Goal: Information Seeking & Learning: Learn about a topic

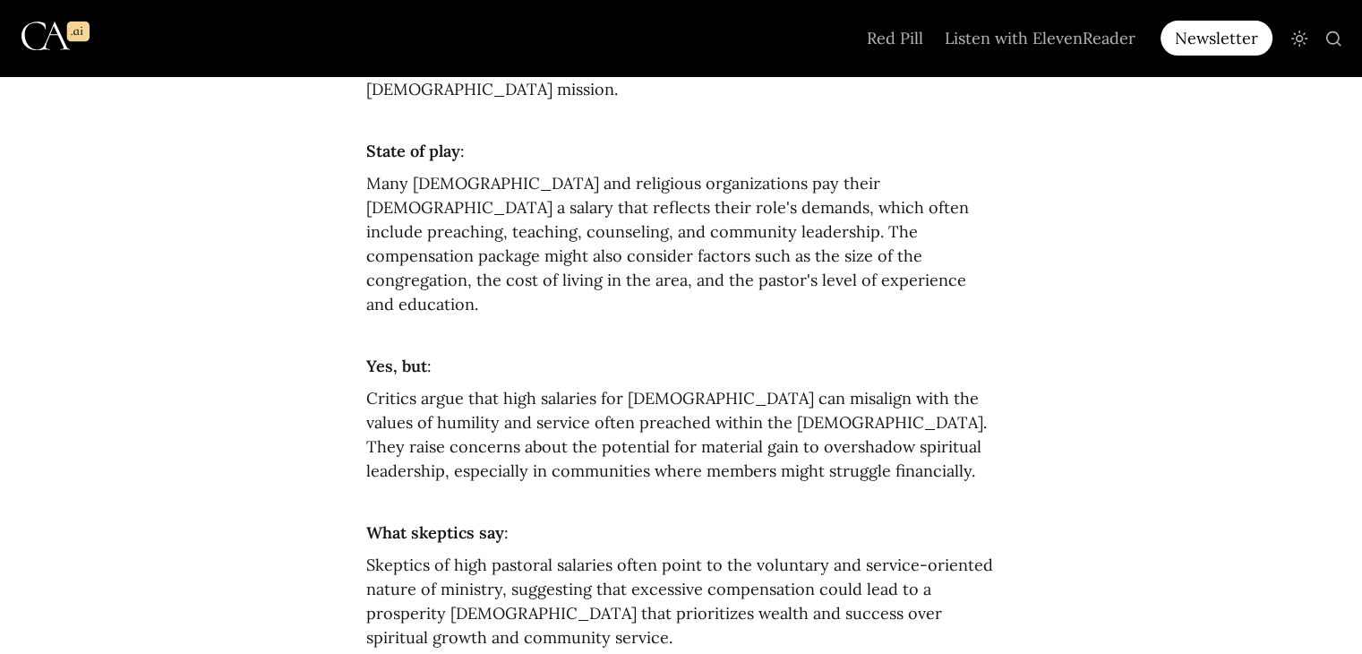
scroll to position [760, 0]
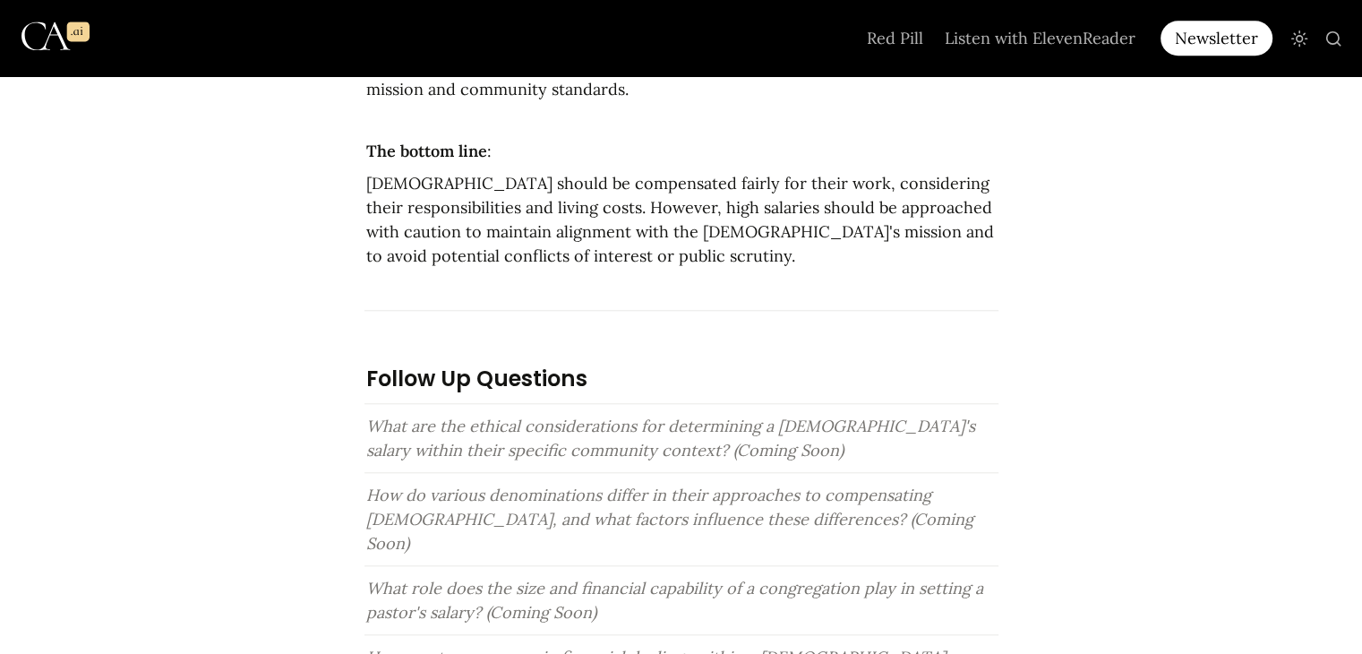
scroll to position [1687, 0]
click at [522, 416] on span "What are the ethical considerations for determining a [DEMOGRAPHIC_DATA]'s sala…" at bounding box center [673, 438] width 614 height 45
drag, startPoint x: 360, startPoint y: 222, endPoint x: 374, endPoint y: 219, distance: 13.7
click at [374, 219] on article "Curated by [PERSON_NAME] In one sentence: Pastors making a high salary raises e…" at bounding box center [682, 127] width 806 height 2755
click at [330, 173] on article "Curated by [PERSON_NAME] In one sentence: Pastors making a high salary raises e…" at bounding box center [682, 127] width 806 height 2755
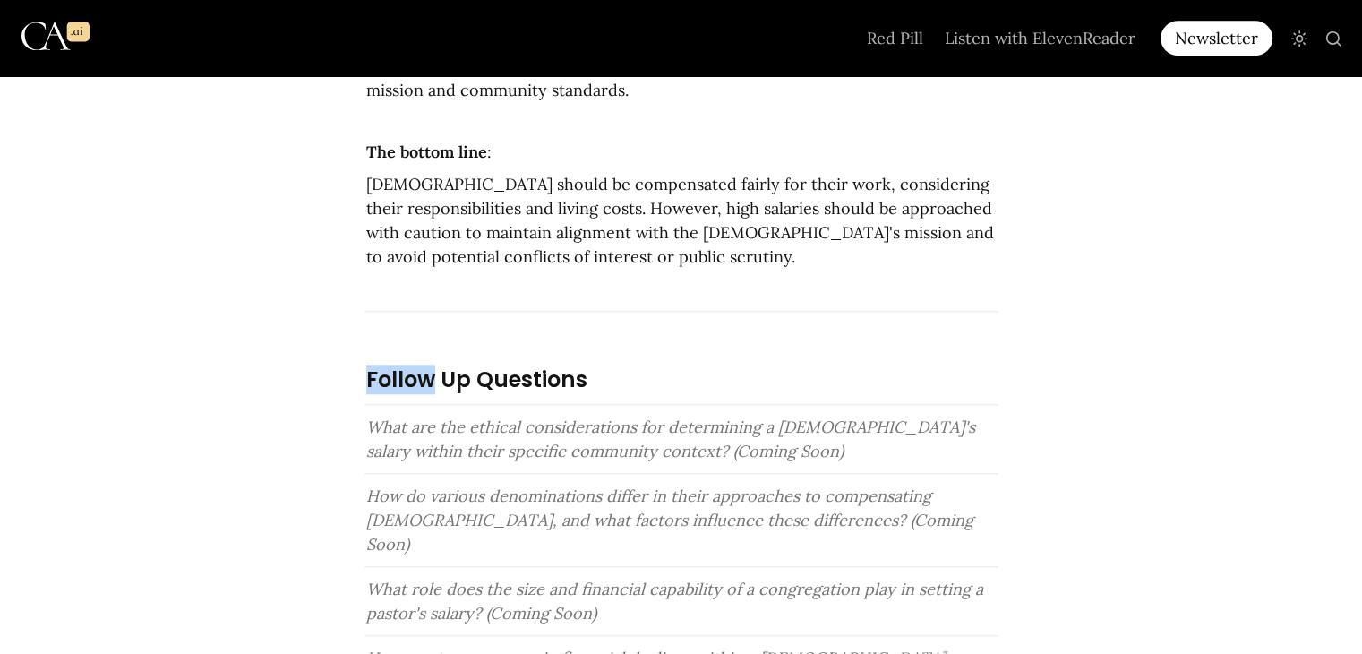
click at [330, 173] on article "Curated by [PERSON_NAME] In one sentence: Pastors making a high salary raises e…" at bounding box center [682, 127] width 806 height 2755
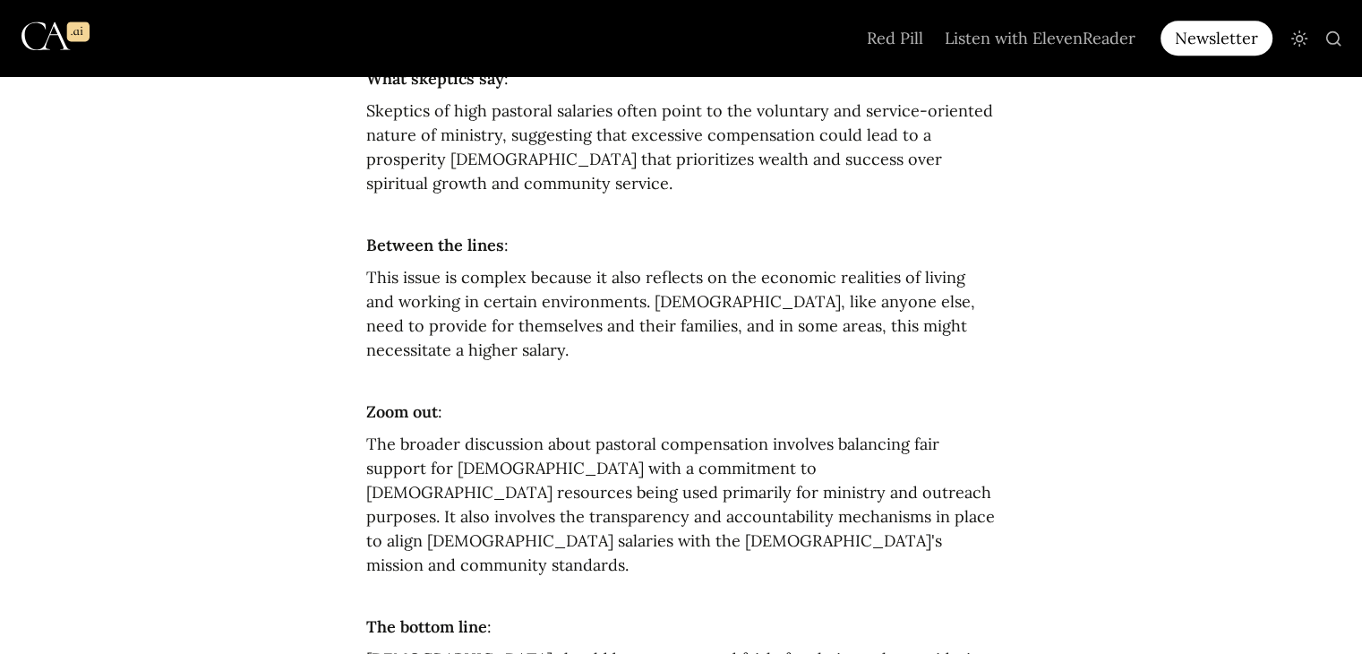
scroll to position [1214, 0]
click at [447, 627] on article "Curated by [PERSON_NAME] In one sentence: Pastors making a high salary raises e…" at bounding box center [682, 600] width 806 height 2755
drag, startPoint x: 365, startPoint y: 453, endPoint x: 573, endPoint y: 548, distance: 228.5
click at [573, 548] on article "Curated by [PERSON_NAME] In one sentence: Pastors making a high salary raises e…" at bounding box center [682, 600] width 806 height 2755
click at [301, 456] on article "Curated by Justin Bailey In one sentence: Pastors making a high salary raises e…" at bounding box center [682, 600] width 806 height 2755
